Goal: Information Seeking & Learning: Learn about a topic

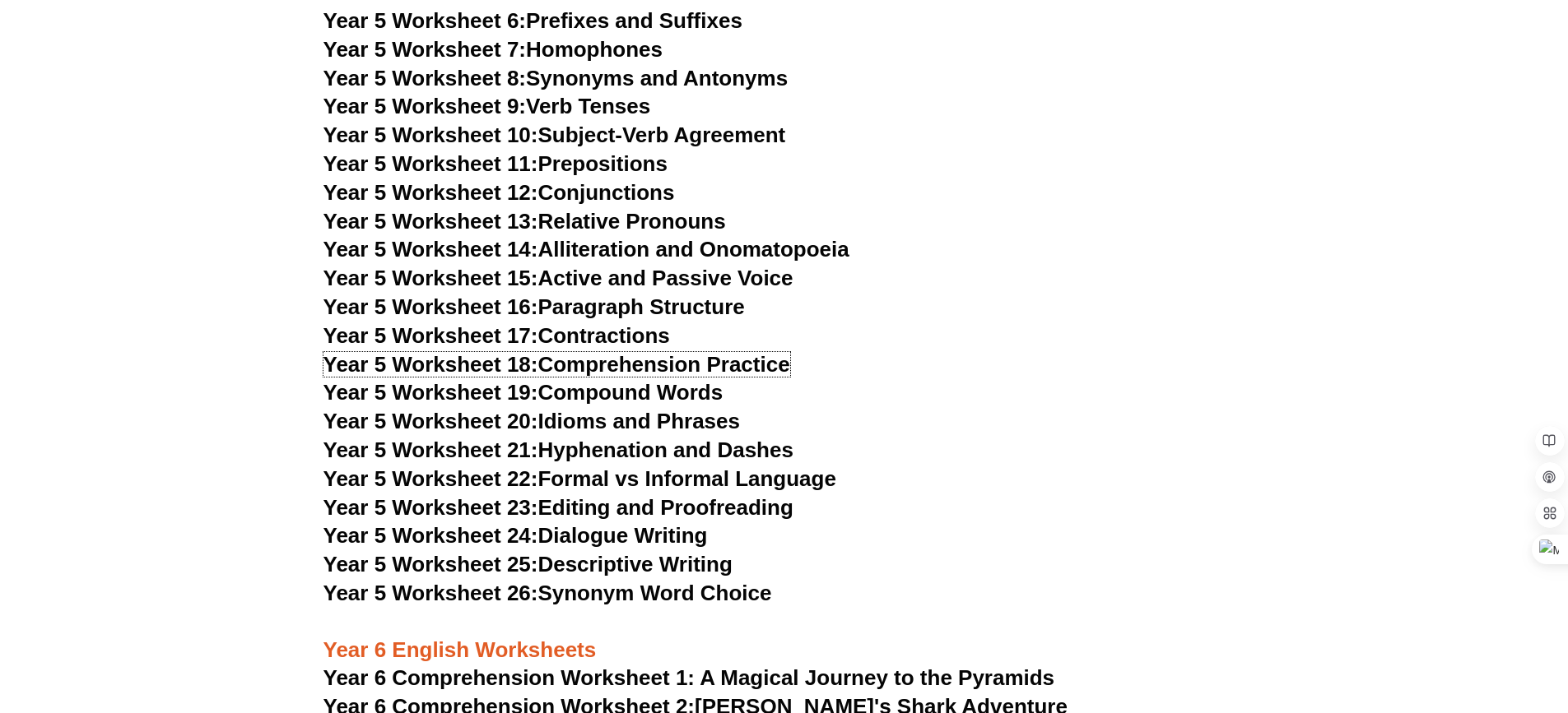
scroll to position [7731, 0]
click at [701, 310] on link "Year 5 Worksheet 16: Paragraph Structure" at bounding box center [533, 307] width 421 height 24
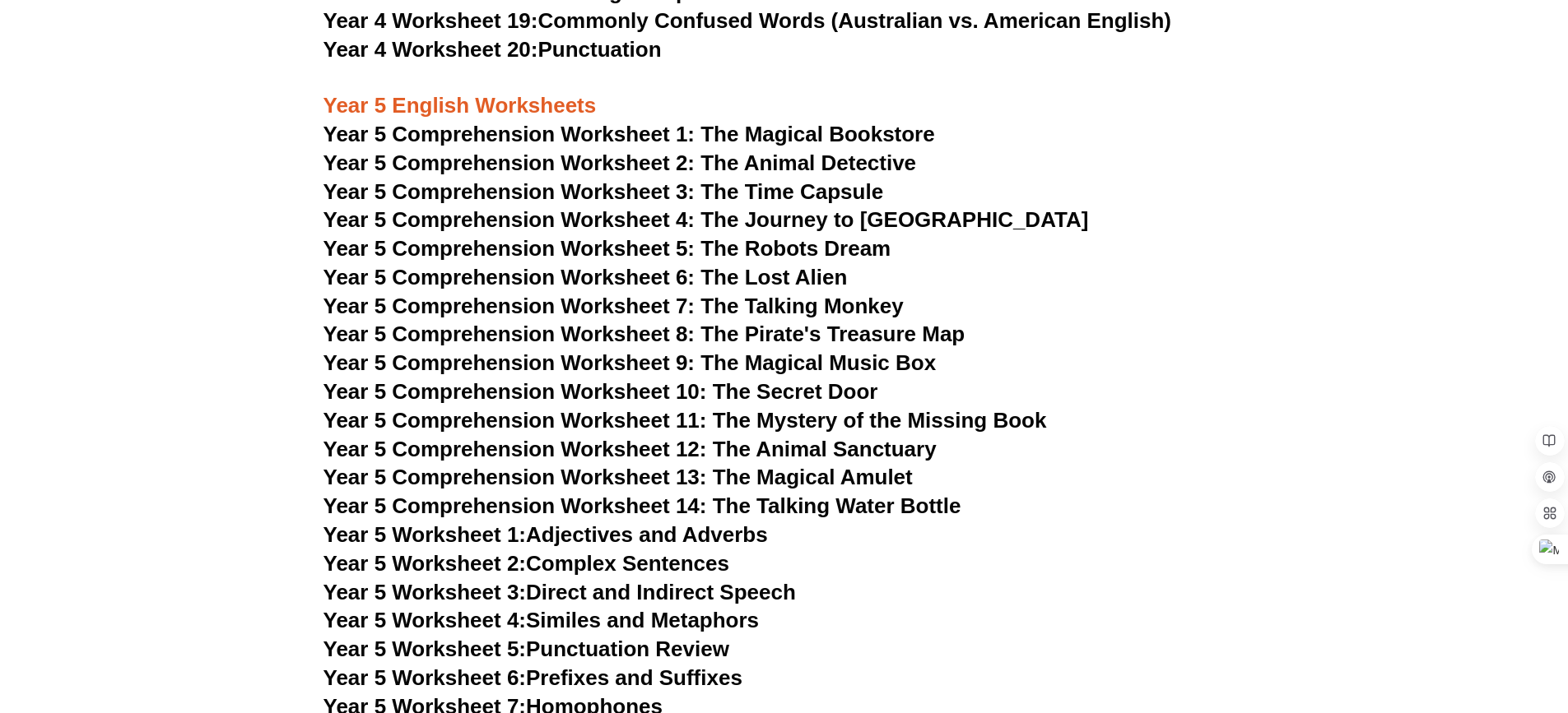
scroll to position [7073, 0]
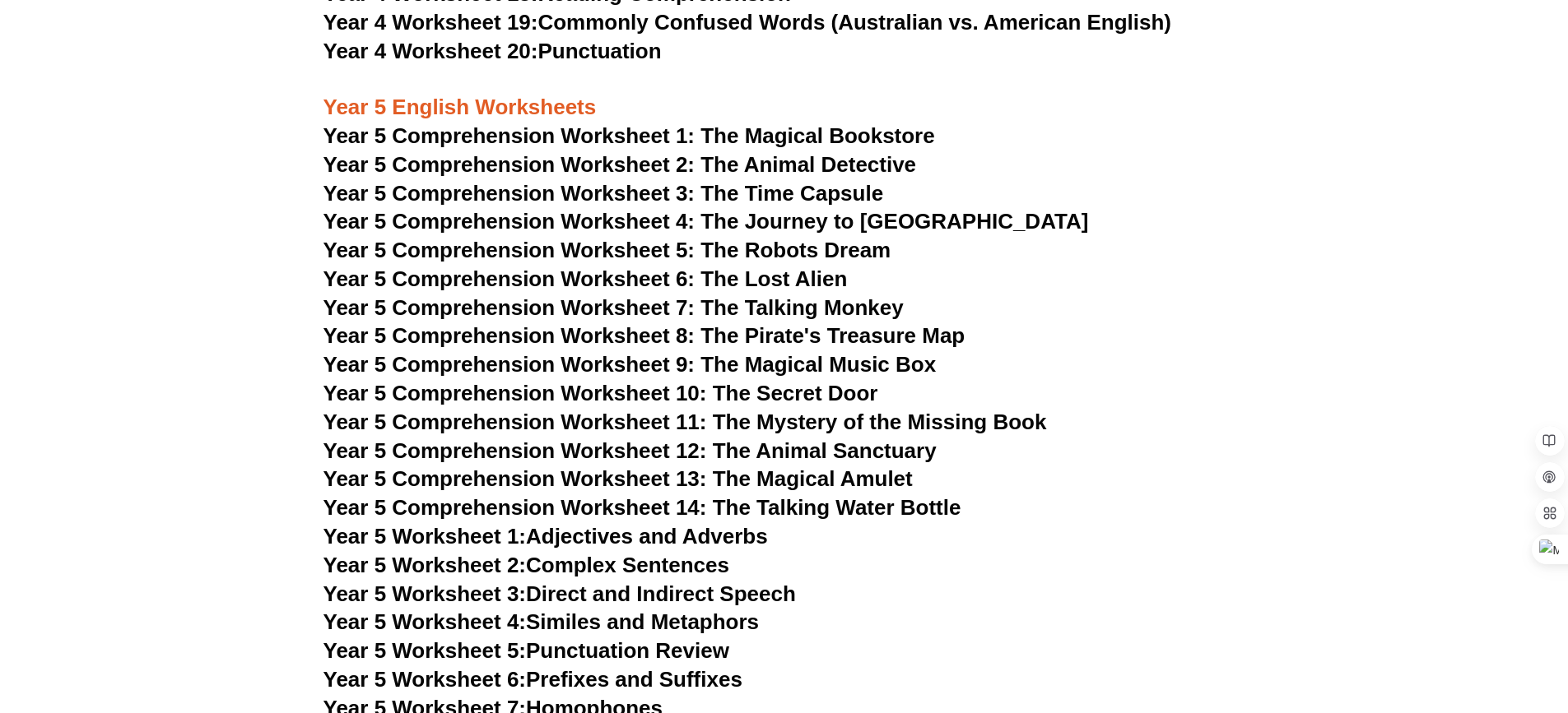
click at [820, 191] on span "Year 5 Comprehension Worksheet 3: The Time Capsule" at bounding box center [603, 193] width 561 height 24
click at [678, 126] on span "Year 5 Comprehension Worksheet 1: The Magical Bookstore" at bounding box center [629, 135] width 611 height 24
click at [794, 500] on span "Year 5 Comprehension Worksheet 14: The Talking Water Bottle" at bounding box center [641, 507] width 638 height 24
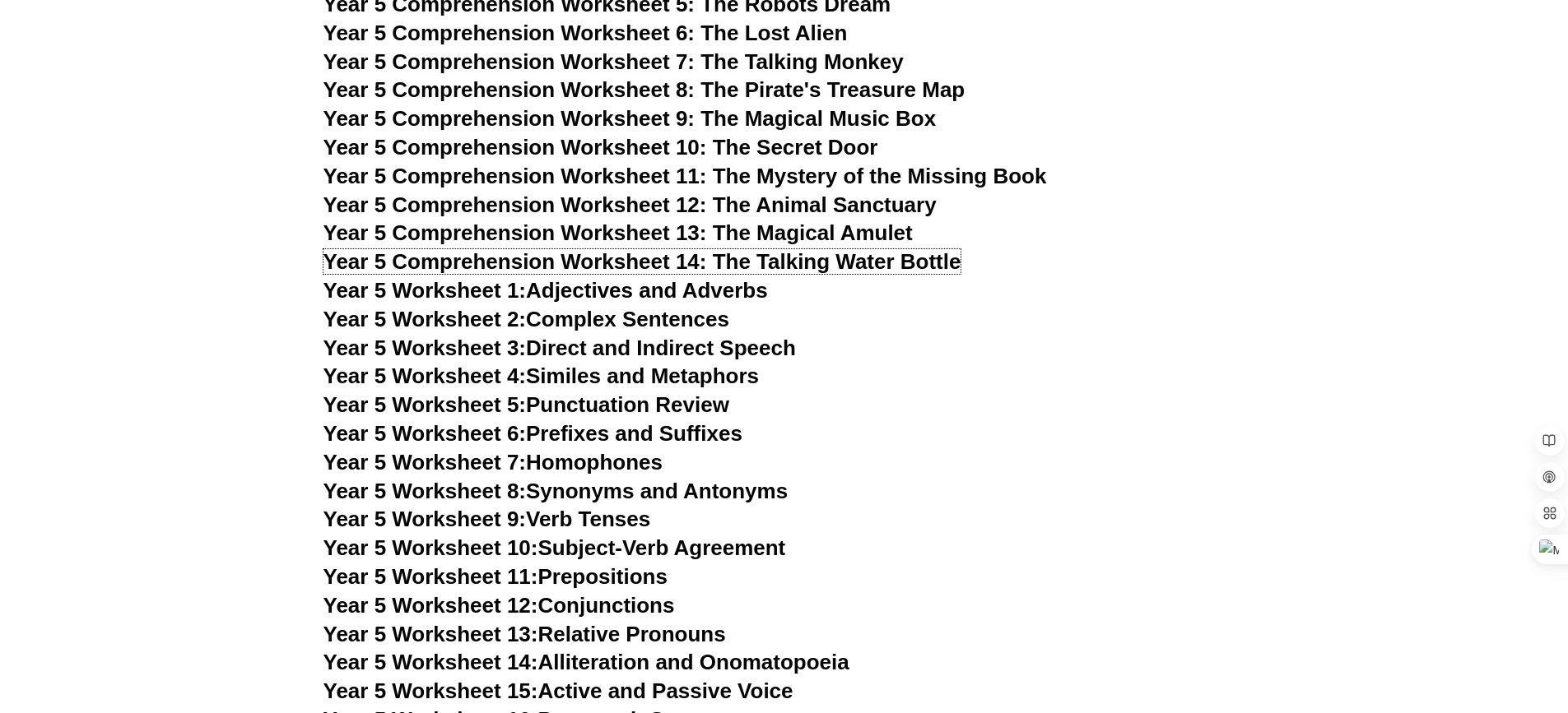
scroll to position [7320, 0]
click at [661, 289] on link "Year 5 Worksheet 1: Adjectives and Adverbs" at bounding box center [545, 289] width 445 height 24
click at [640, 371] on link "Year 5 Worksheet 4: Similes and Metaphors" at bounding box center [541, 374] width 436 height 24
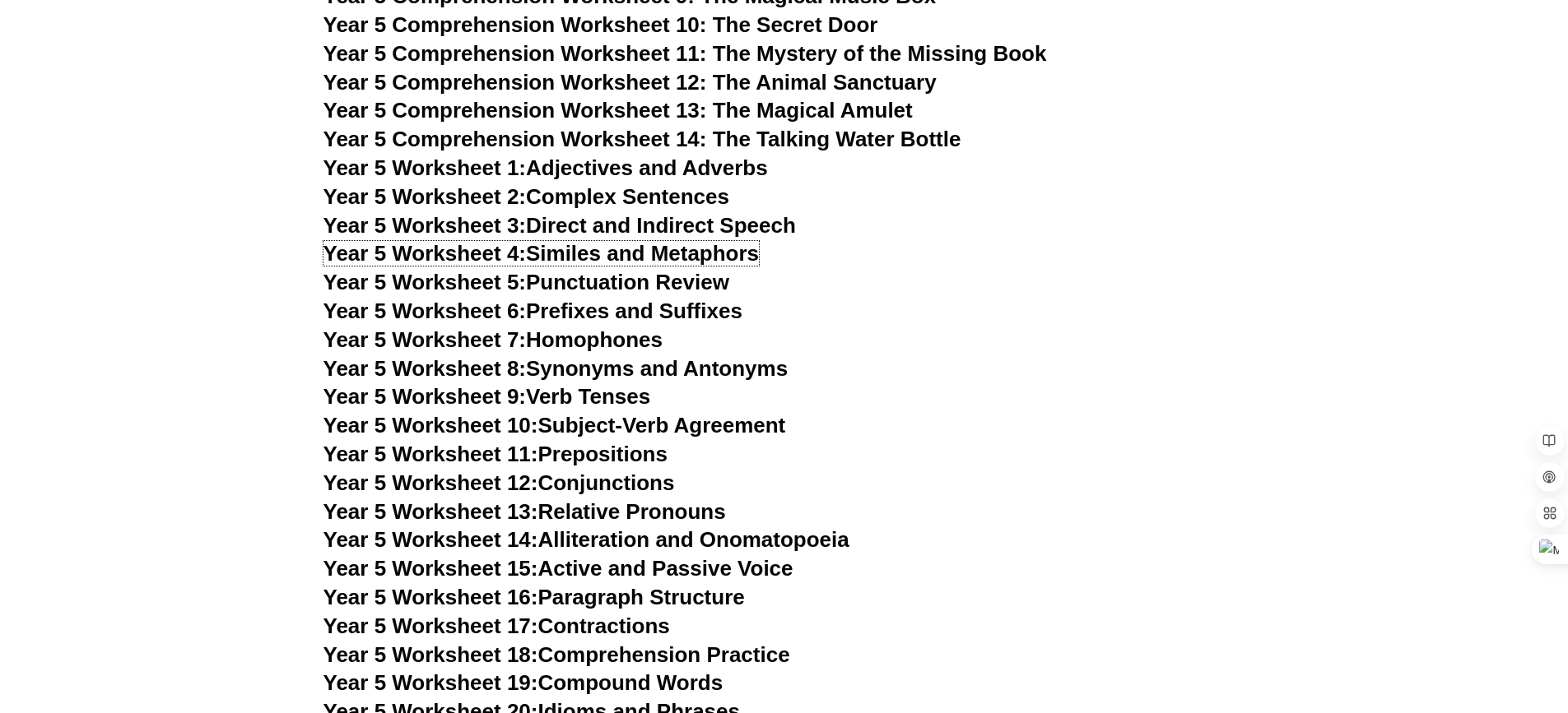
scroll to position [7484, 0]
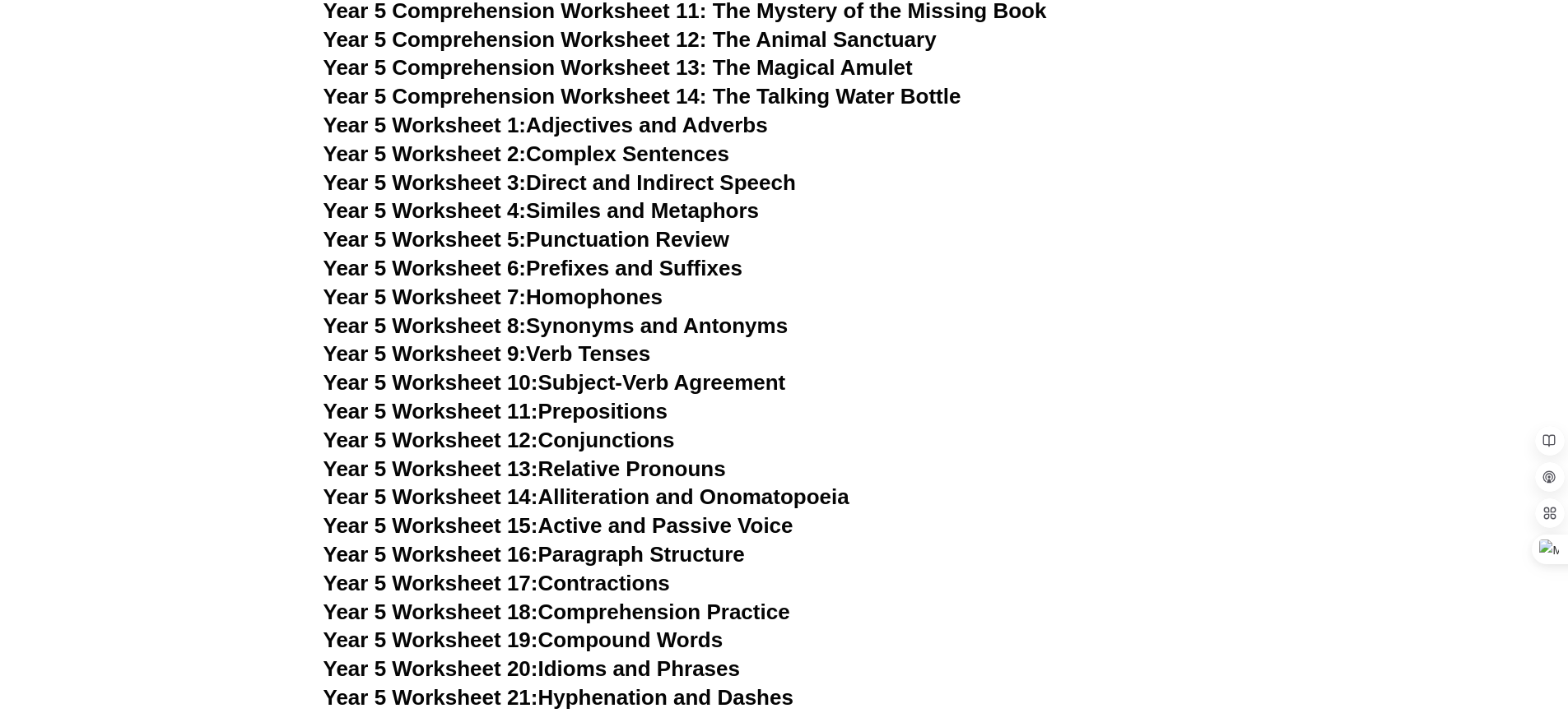
click at [735, 488] on link "Year 5 Worksheet 14: Alliteration and Onomatopoeia" at bounding box center [586, 496] width 526 height 24
click at [633, 609] on link "Year 5 Worksheet 18: Comprehension Practice" at bounding box center [557, 612] width 467 height 24
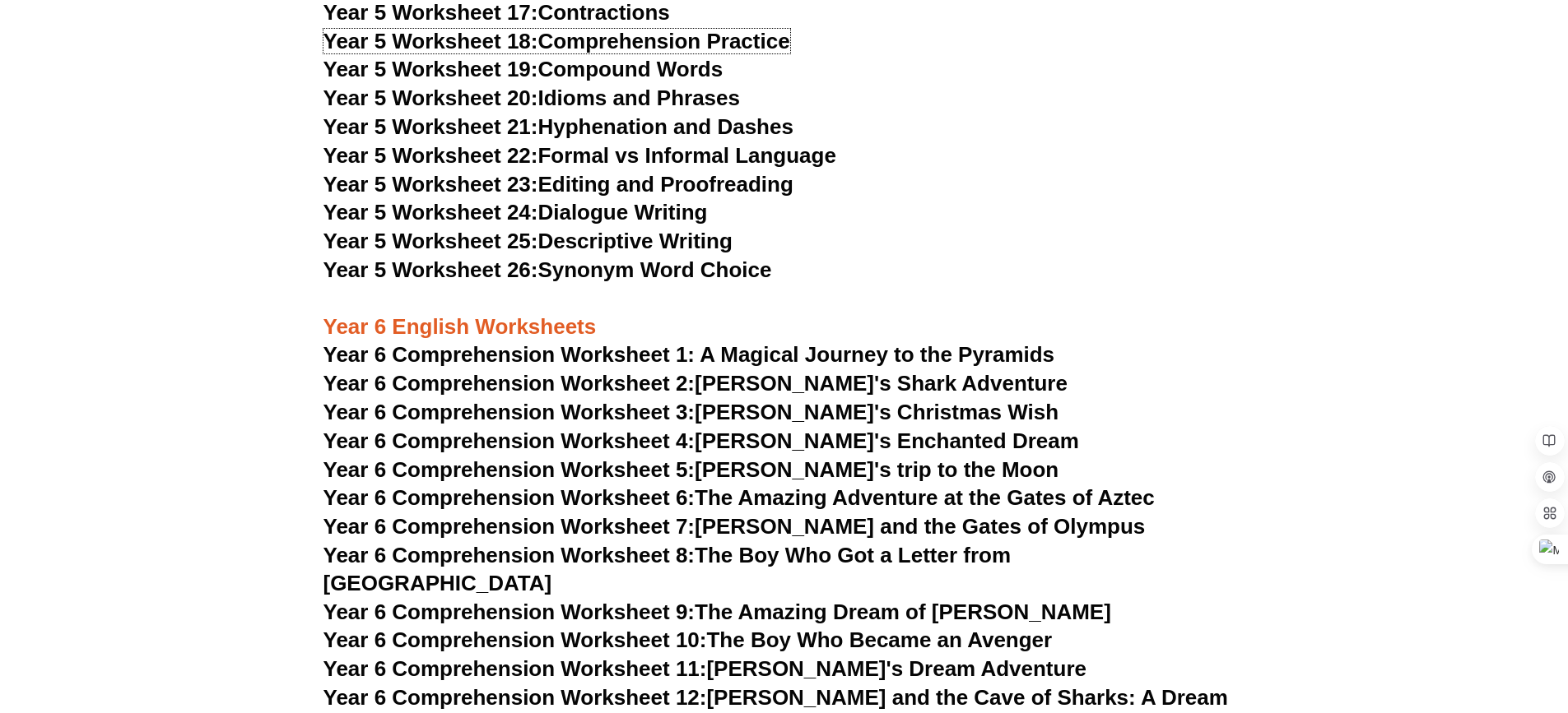
scroll to position [8060, 0]
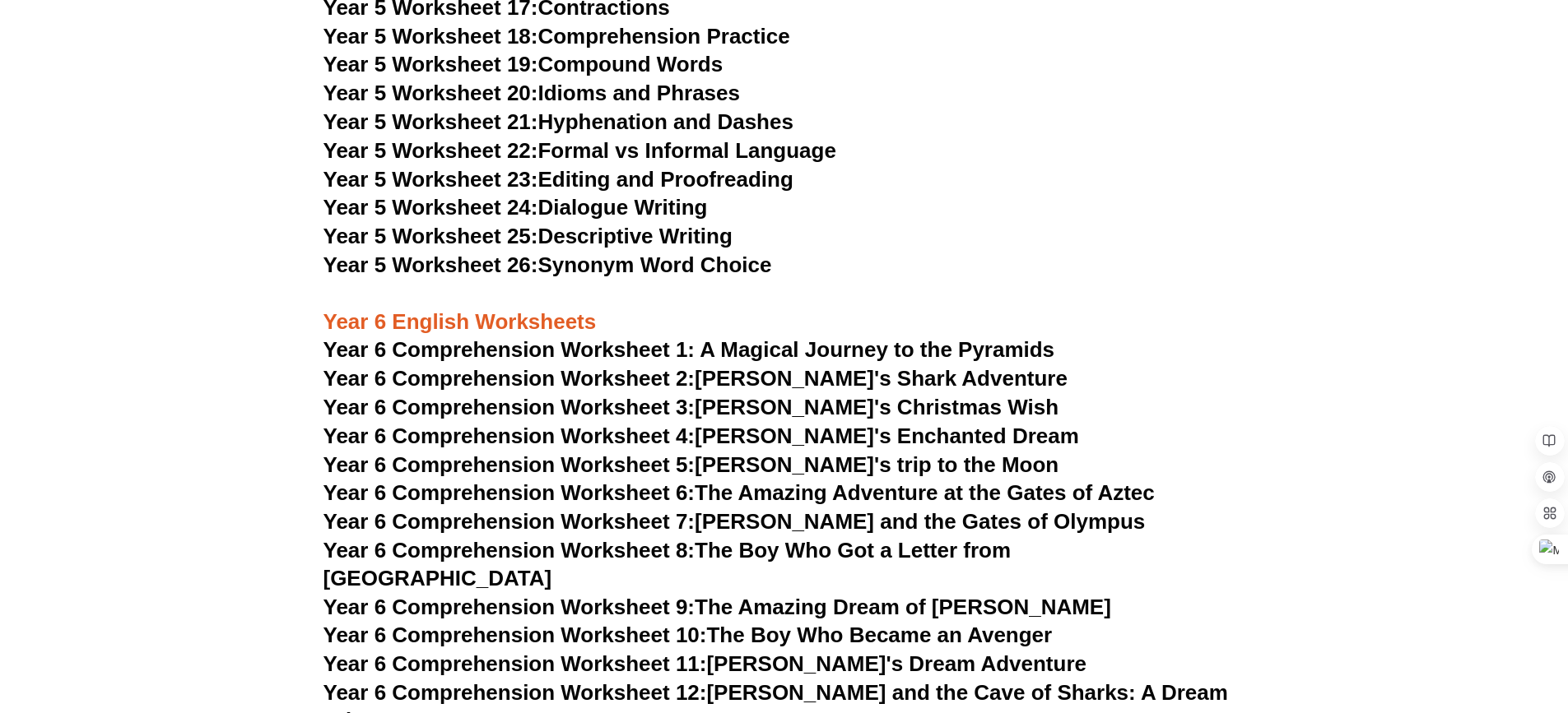
click at [845, 373] on link "Year 6 Comprehension Worksheet 2: [PERSON_NAME]'s Shark Adventure" at bounding box center [695, 377] width 745 height 24
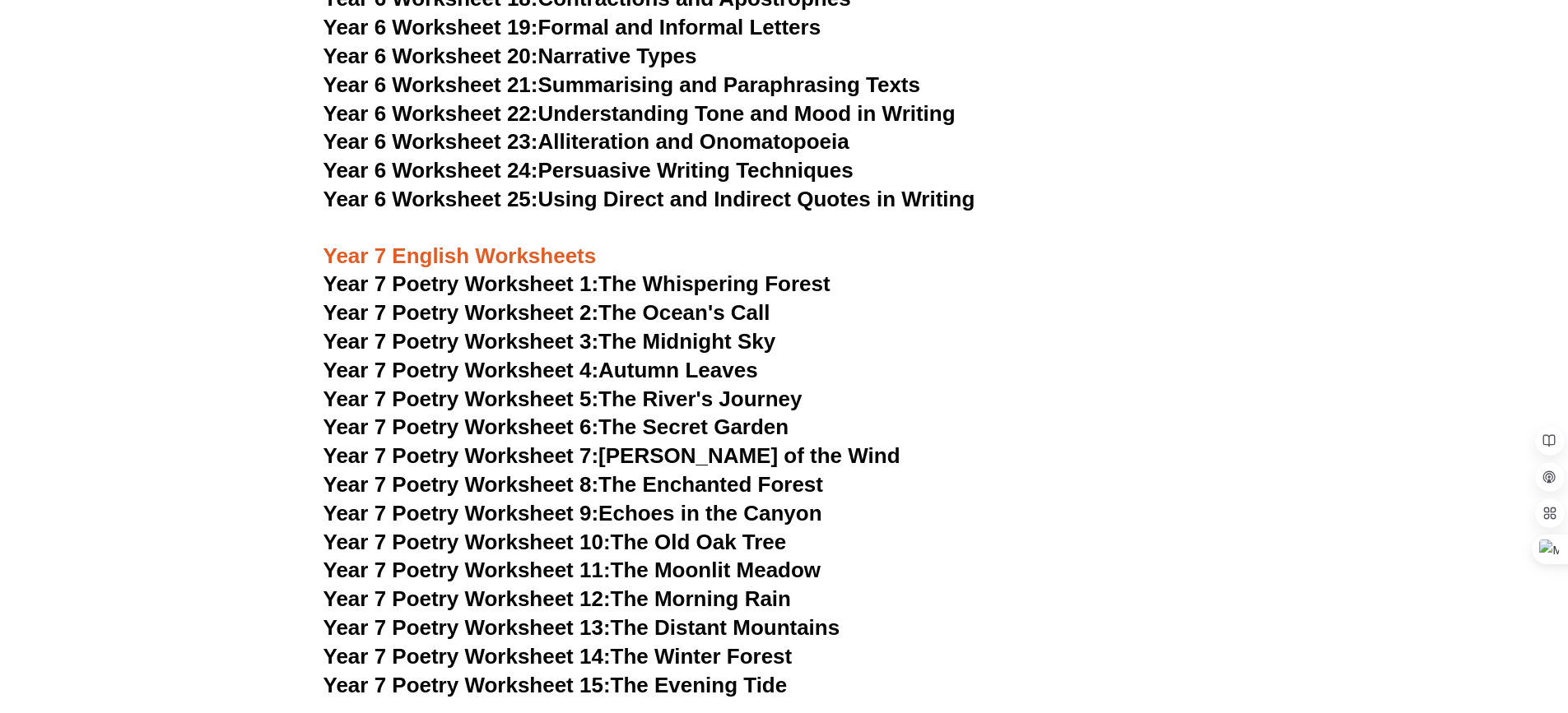
scroll to position [9376, 0]
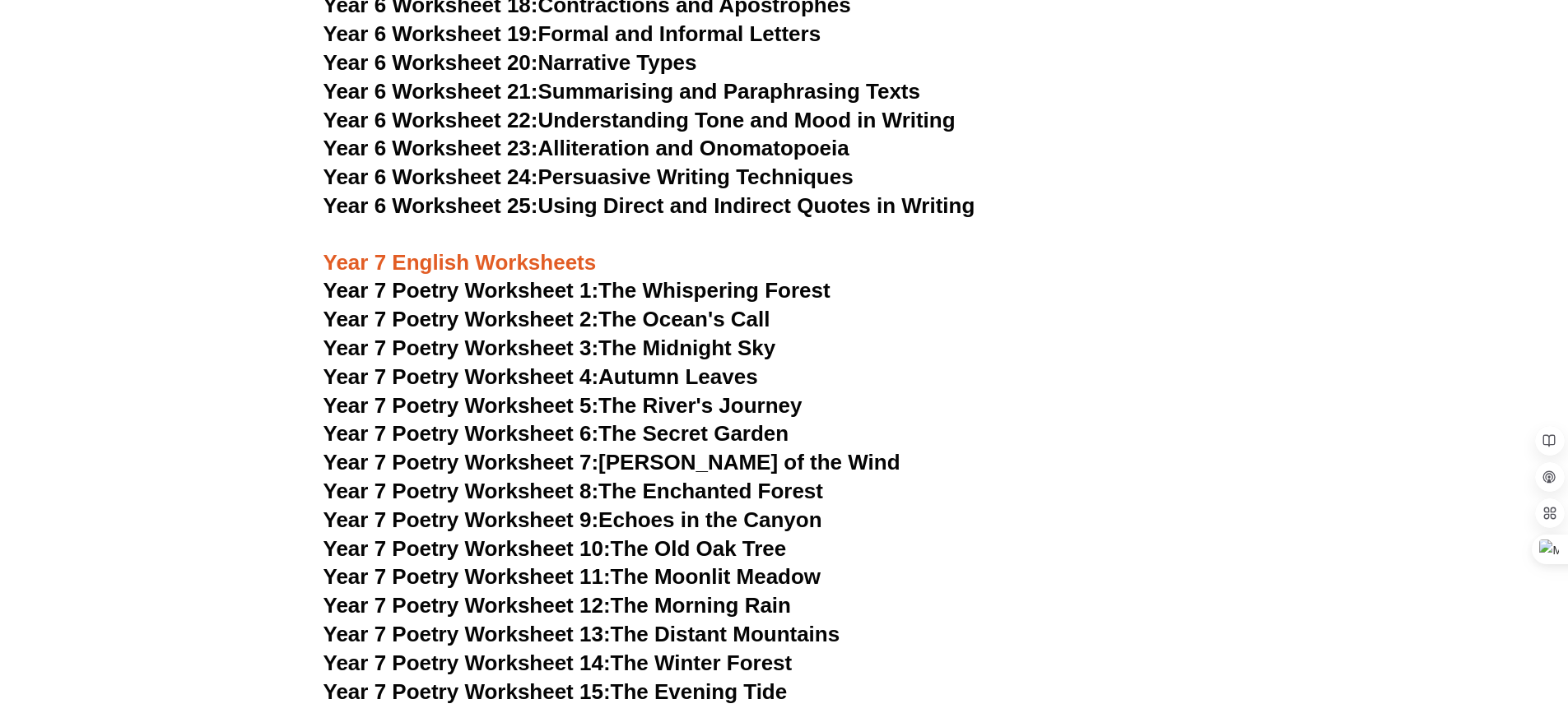
click at [721, 278] on link "Year 7 Poetry Worksheet 1: The Whispering Forest" at bounding box center [576, 290] width 507 height 24
click at [722, 479] on link "Year 7 Poetry Worksheet 8: The Enchanted Forest" at bounding box center [572, 490] width 499 height 24
click at [760, 651] on link "Year 7 Poetry Worksheet 14: The Winter Forest" at bounding box center [558, 662] width 469 height 24
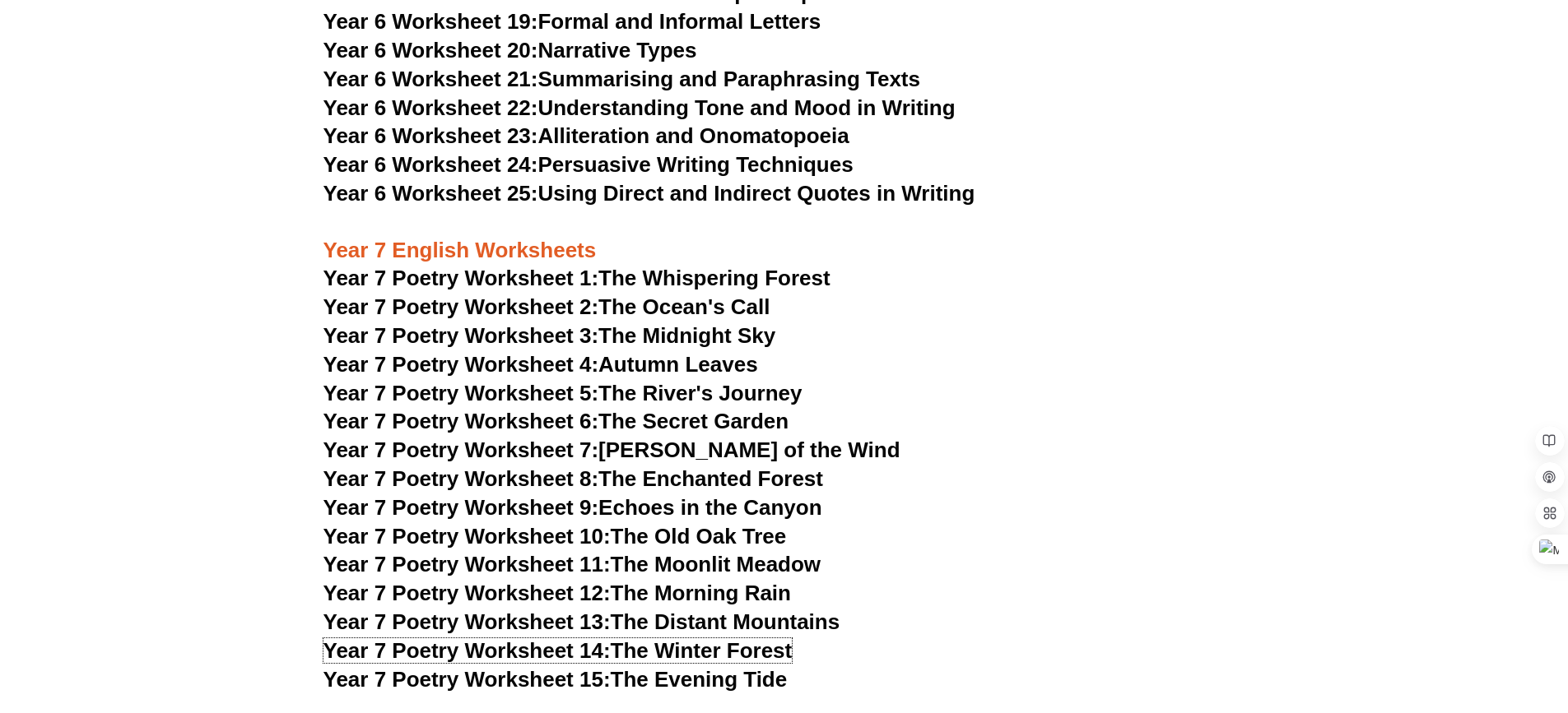
scroll to position [9623, 0]
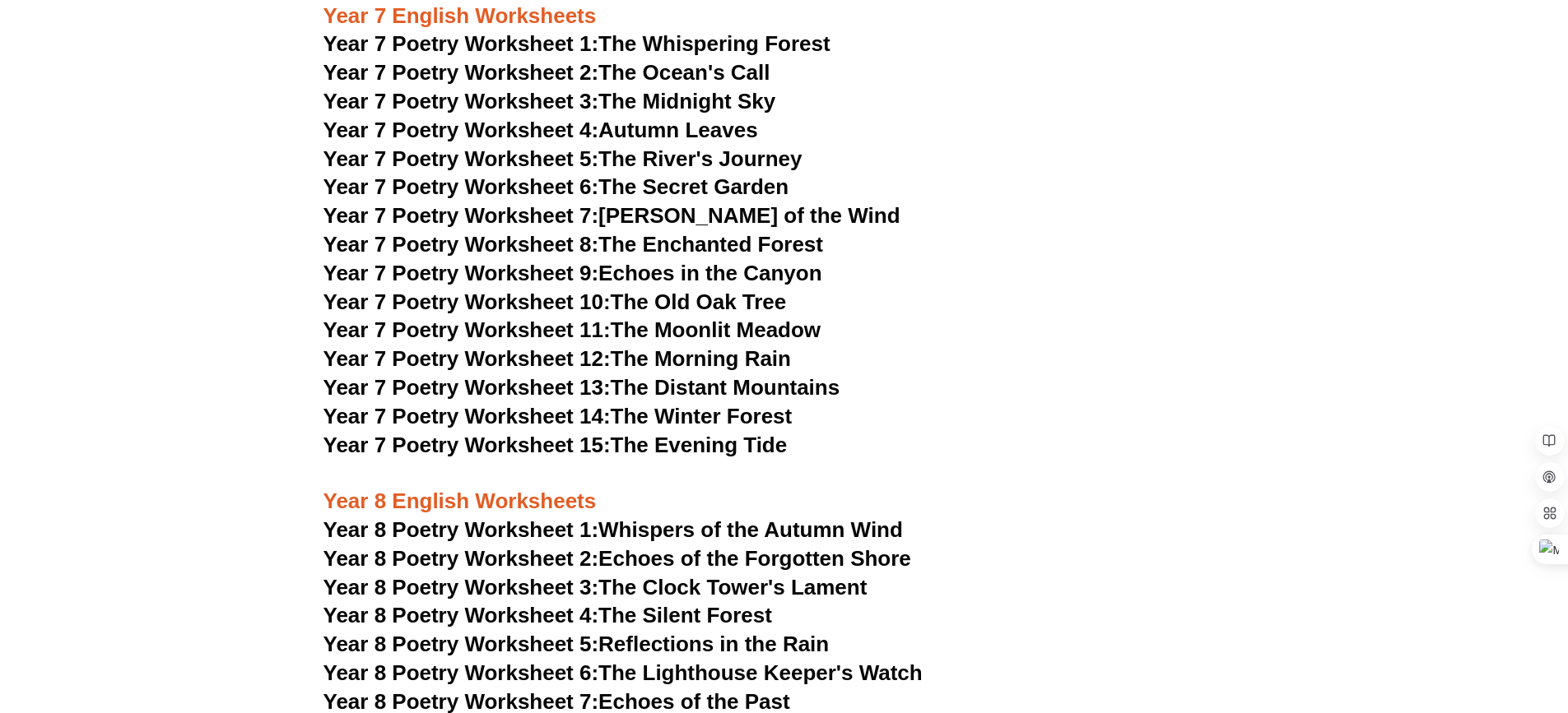
click at [821, 203] on link "Year 7 Poetry Worksheet 7: [PERSON_NAME] of the Wind" at bounding box center [611, 215] width 577 height 24
click at [769, 517] on link "Year 8 Poetry Worksheet 1: Whispers of the Autumn Wind" at bounding box center [612, 529] width 579 height 24
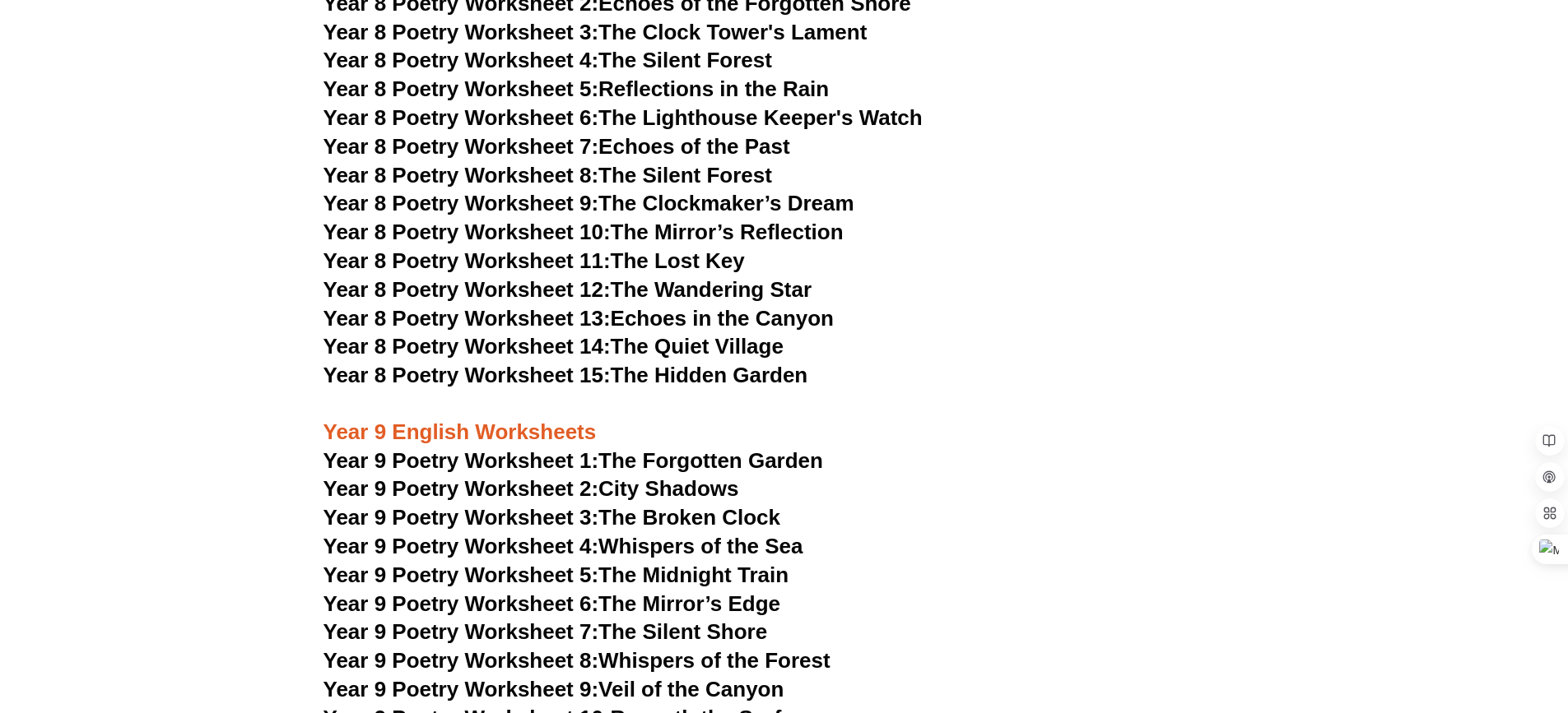
scroll to position [10199, 0]
